Goal: Transaction & Acquisition: Purchase product/service

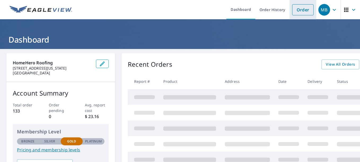
click at [299, 10] on link "Order" at bounding box center [302, 9] width 21 height 11
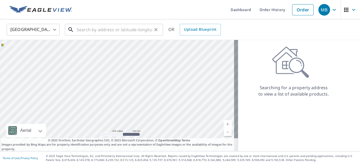
click at [122, 30] on input "text" at bounding box center [115, 29] width 76 height 15
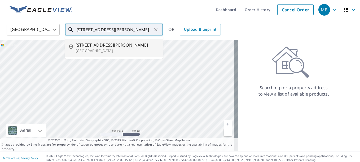
click at [115, 53] on p "[GEOGRAPHIC_DATA]" at bounding box center [117, 50] width 83 height 5
type input "[STREET_ADDRESS][PERSON_NAME]"
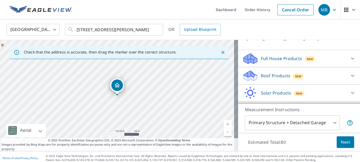
scroll to position [52, 0]
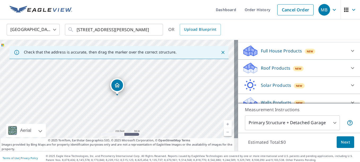
click at [320, 68] on div "Roof Products New" at bounding box center [294, 68] width 104 height 12
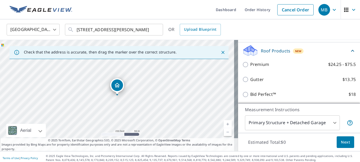
scroll to position [96, 0]
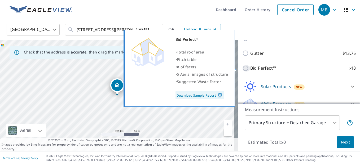
click at [242, 68] on input "Bid Perfect™ $18" at bounding box center [246, 68] width 8 height 6
checkbox input "true"
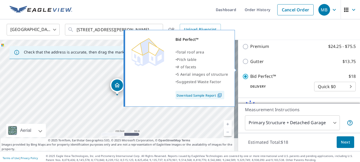
scroll to position [104, 0]
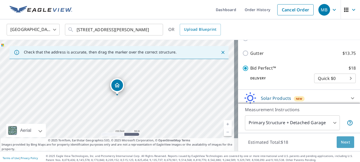
click at [341, 145] on span "Next" at bounding box center [345, 142] width 9 height 7
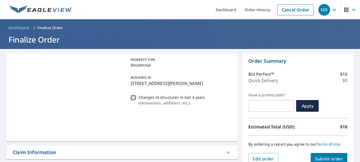
click at [132, 98] on input "Changes to structures in last 4 years ( renovations, additions, etc. )" at bounding box center [133, 98] width 6 height 6
checkbox input "true"
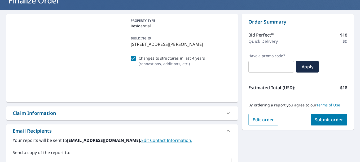
scroll to position [47, 0]
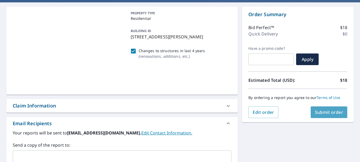
click at [321, 112] on span "Submit order" at bounding box center [329, 112] width 28 height 6
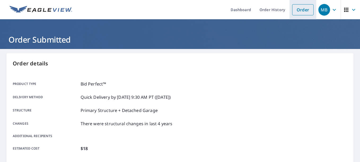
click at [300, 8] on link "Order" at bounding box center [302, 9] width 21 height 11
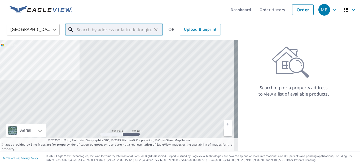
click at [110, 31] on input "text" at bounding box center [115, 29] width 76 height 15
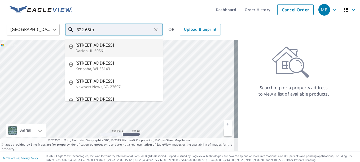
click at [99, 49] on p "Darien, IL 60561" at bounding box center [117, 50] width 83 height 5
type input "[STREET_ADDRESS]"
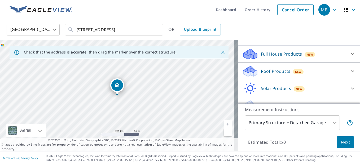
scroll to position [50, 0]
click at [349, 73] on icon at bounding box center [352, 71] width 6 height 6
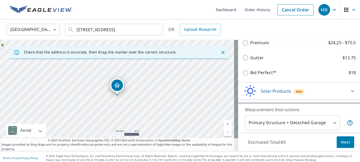
scroll to position [96, 0]
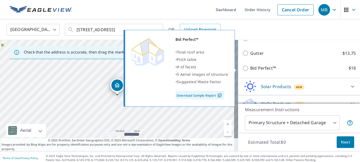
click at [243, 68] on input "Bid Perfect™ $18" at bounding box center [246, 68] width 8 height 6
checkbox input "true"
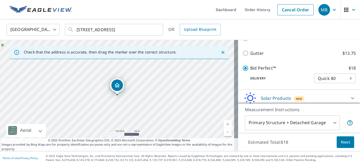
scroll to position [125, 0]
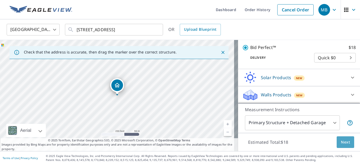
click at [343, 141] on span "Next" at bounding box center [345, 142] width 9 height 7
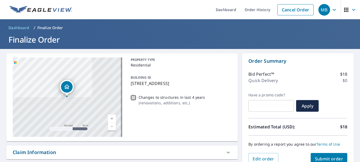
click at [131, 98] on input "Changes to structures in last 4 years ( renovations, additions, etc. )" at bounding box center [133, 98] width 6 height 6
checkbox input "true"
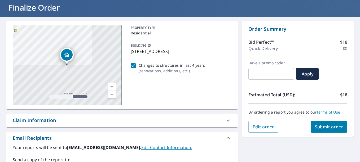
scroll to position [42, 0]
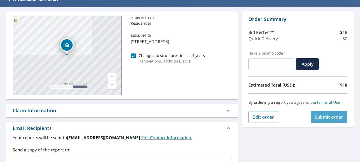
click at [331, 122] on button "Submit order" at bounding box center [329, 117] width 37 height 12
